Goal: Navigation & Orientation: Find specific page/section

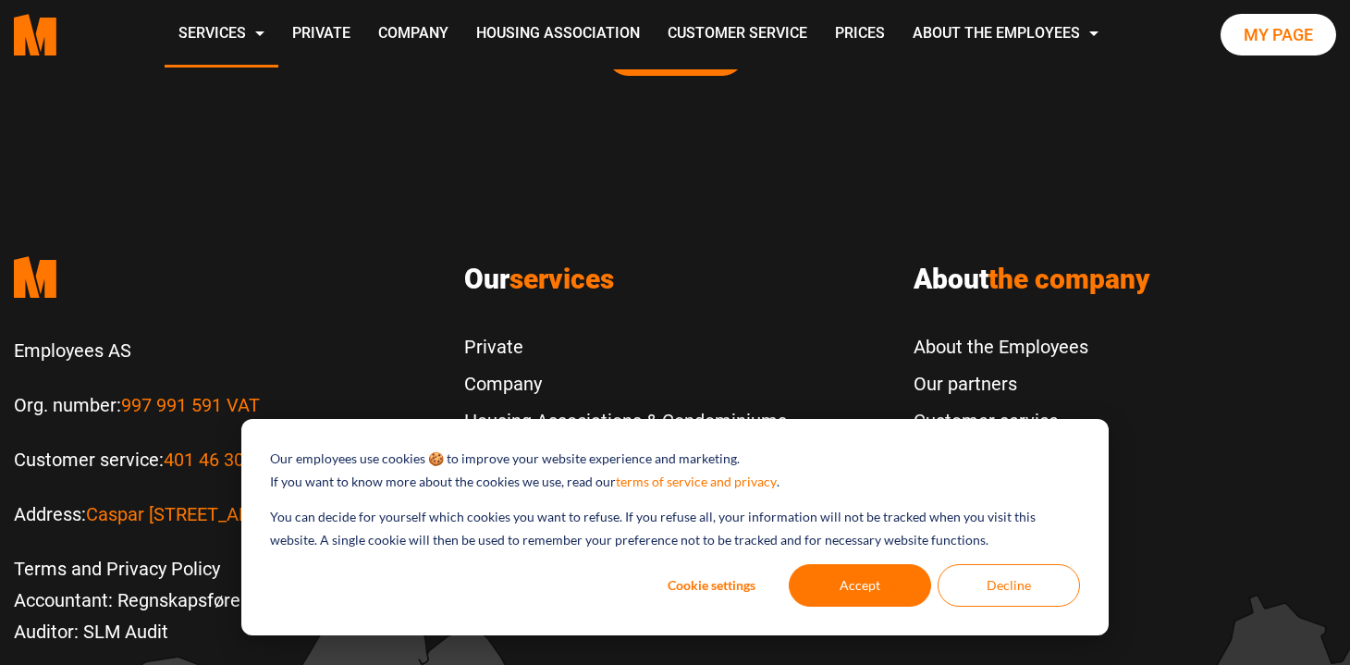
scroll to position [4270, 0]
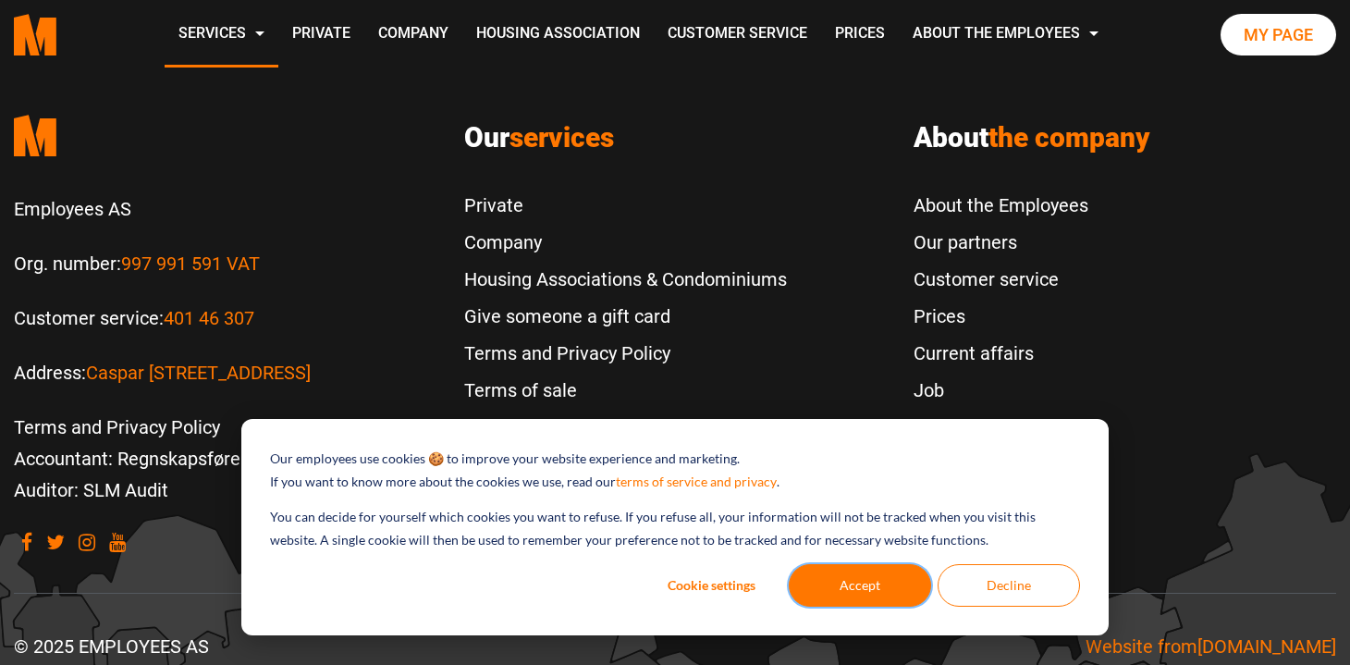
click at [873, 582] on font "Accept" at bounding box center [859, 585] width 41 height 23
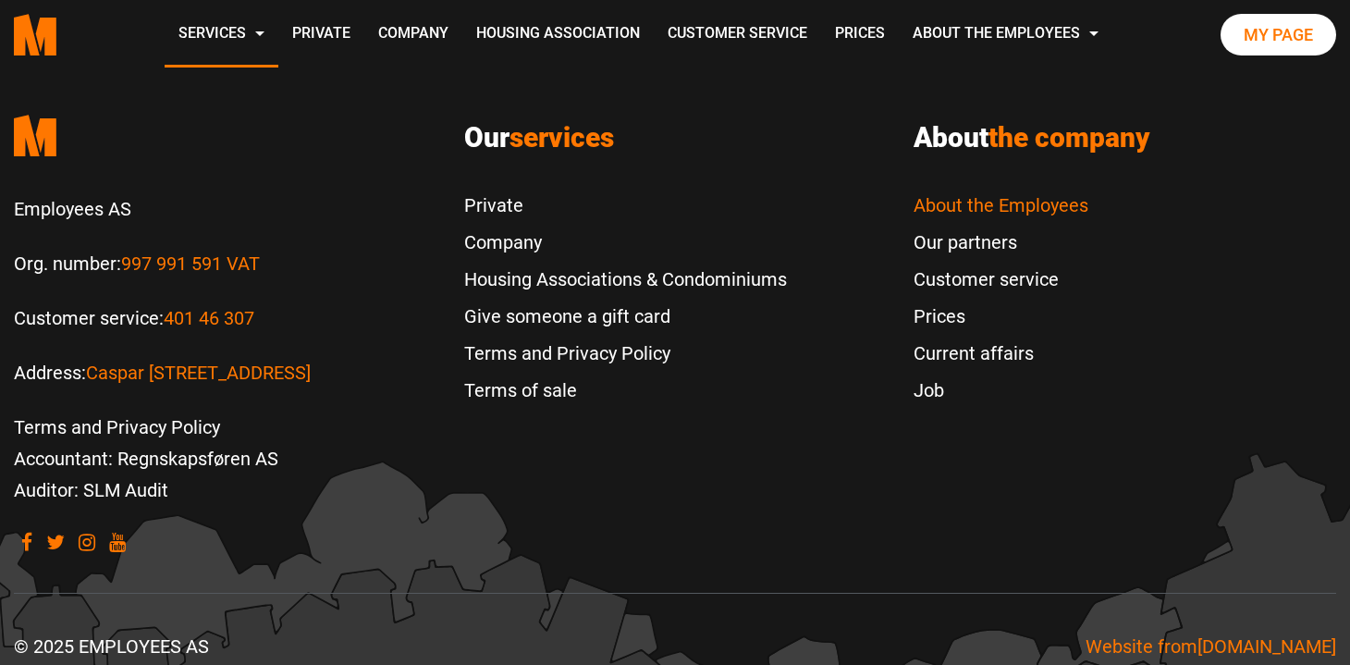
scroll to position [0, 0]
click at [993, 194] on font "About the Employees" at bounding box center [1000, 205] width 175 height 22
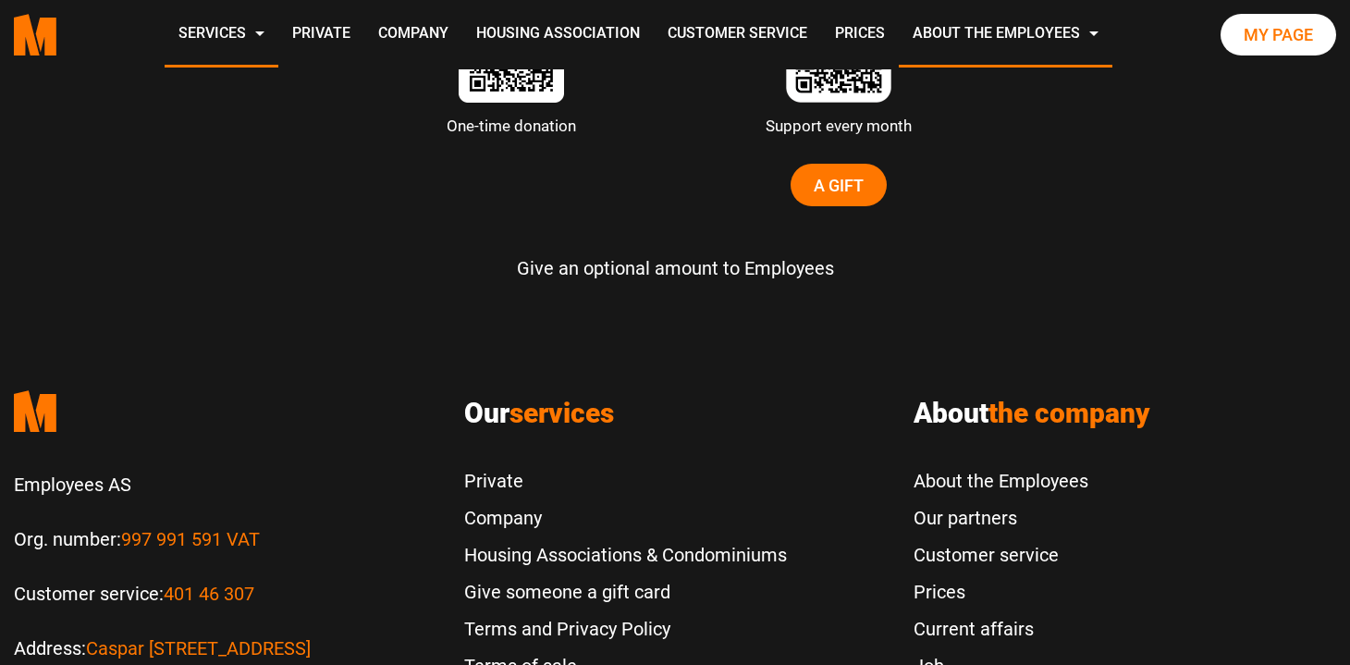
scroll to position [6007, 0]
